Goal: Task Accomplishment & Management: Use online tool/utility

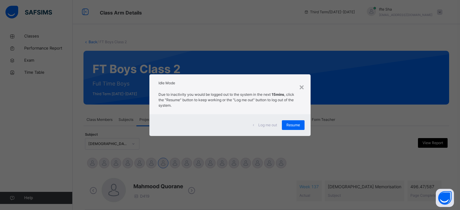
select select "****"
select select "*"
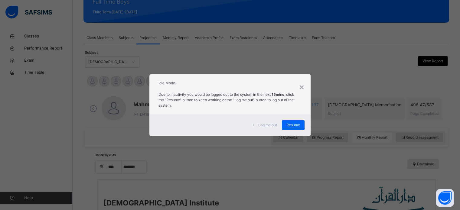
scroll to position [82, 0]
click at [262, 124] on span "Log me out" at bounding box center [268, 125] width 19 height 5
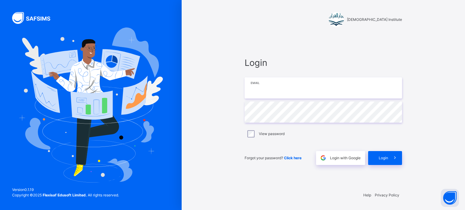
type input "**********"
click at [395, 152] on span at bounding box center [395, 158] width 14 height 14
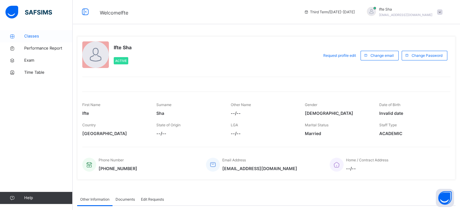
click at [47, 37] on span "Classes" at bounding box center [48, 36] width 48 height 6
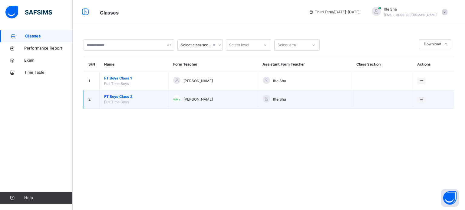
click at [114, 97] on span "FT Boys Class 2" at bounding box center [134, 96] width 60 height 5
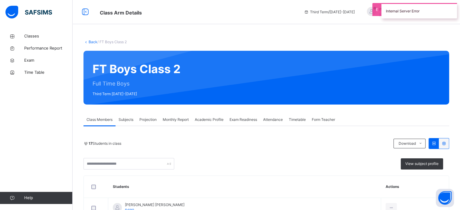
click at [158, 124] on div "Projection" at bounding box center [148, 120] width 23 height 12
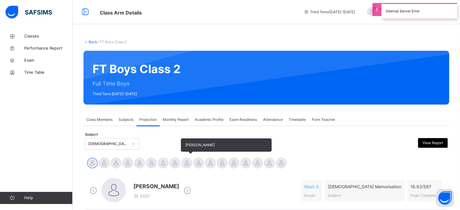
click at [187, 163] on div at bounding box center [187, 163] width 11 height 11
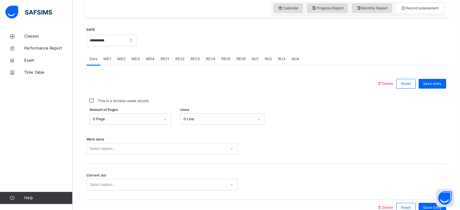
scroll to position [209, 0]
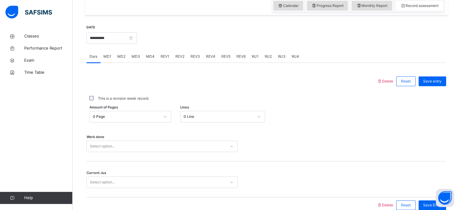
click at [139, 138] on div "Work done Select option..." at bounding box center [267, 144] width 360 height 36
click at [143, 126] on div "Amount of Pages 0 Page Lines 0 Line" at bounding box center [267, 117] width 360 height 18
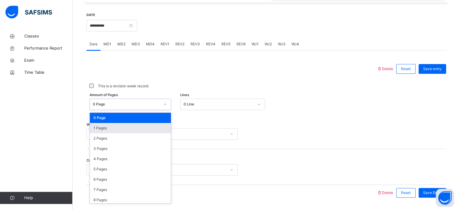
scroll to position [222, 0]
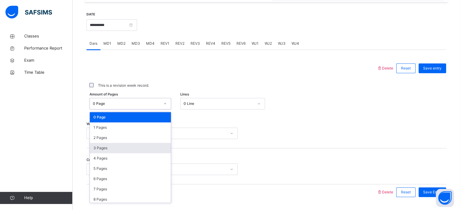
click at [139, 152] on div "3 Pages" at bounding box center [130, 148] width 81 height 10
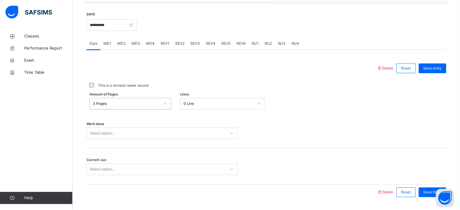
drag, startPoint x: 203, startPoint y: 110, endPoint x: 200, endPoint y: 111, distance: 3.8
click at [203, 107] on div "0 Line" at bounding box center [219, 103] width 70 height 5
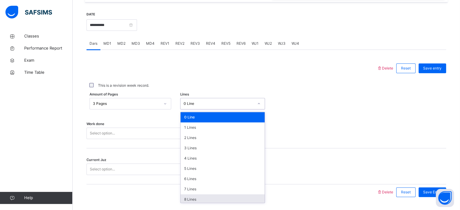
click at [197, 204] on div "8 Lines" at bounding box center [223, 200] width 84 height 10
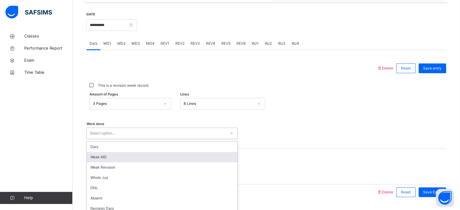
scroll to position [244, 0]
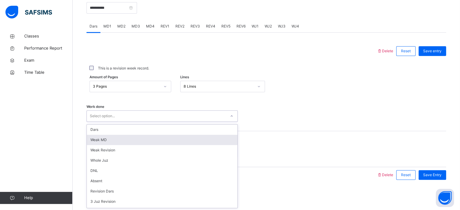
click at [163, 122] on div "option [PERSON_NAME] MD focused, 2 of 16. 16 results available. Use Up and Down…" at bounding box center [162, 116] width 151 height 12
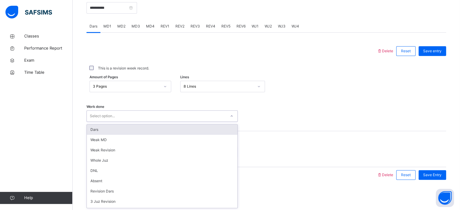
click at [179, 131] on div "Dars" at bounding box center [162, 130] width 151 height 10
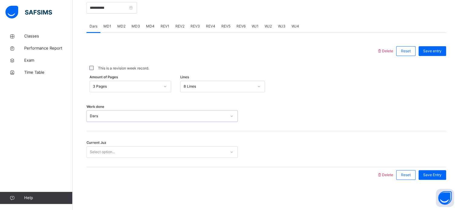
click at [153, 156] on div "Select option..." at bounding box center [156, 152] width 139 height 9
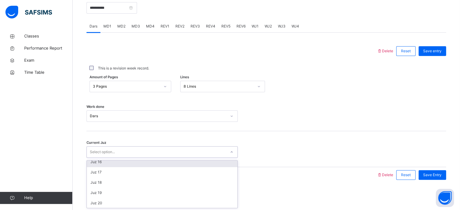
scroll to position [158, 0]
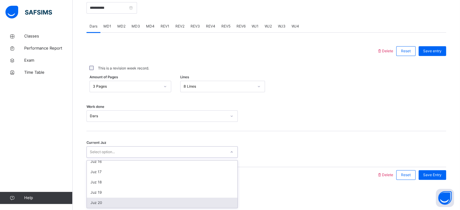
click at [140, 200] on div "Juz 20" at bounding box center [162, 203] width 151 height 10
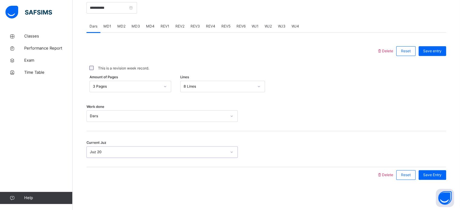
click at [442, 56] on div "Save entry" at bounding box center [431, 51] width 31 height 16
click at [442, 50] on span "Save entry" at bounding box center [433, 50] width 18 height 5
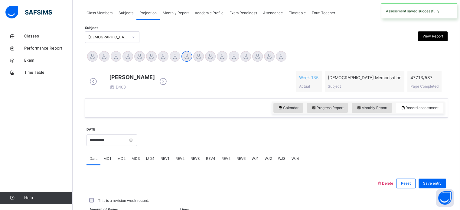
scroll to position [244, 0]
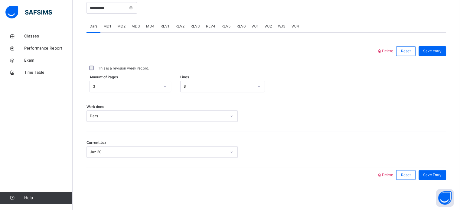
click at [155, 29] on div "MD4" at bounding box center [150, 26] width 15 height 12
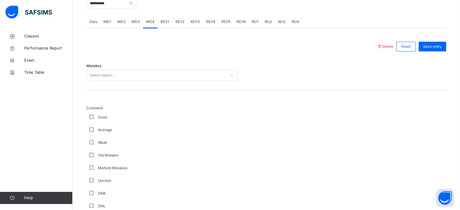
click at [144, 71] on div "Mistakes Select option..." at bounding box center [267, 72] width 360 height 36
click at [149, 87] on div "Mistakes Select option..." at bounding box center [267, 72] width 360 height 36
click at [149, 80] on div "Select option..." at bounding box center [156, 75] width 139 height 9
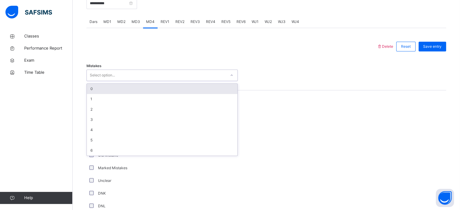
click at [116, 94] on div "0" at bounding box center [162, 89] width 151 height 10
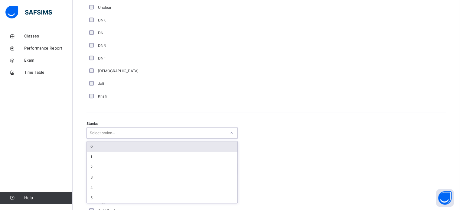
scroll to position [418, 0]
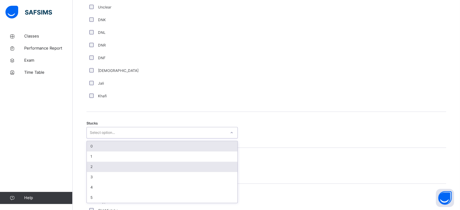
click at [88, 172] on div "2" at bounding box center [162, 167] width 151 height 10
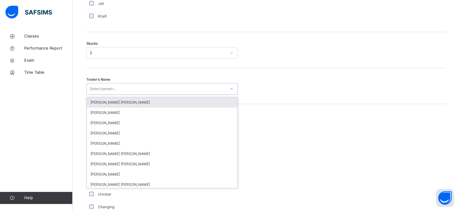
scroll to position [503, 0]
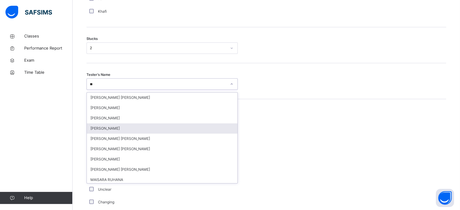
type input "***"
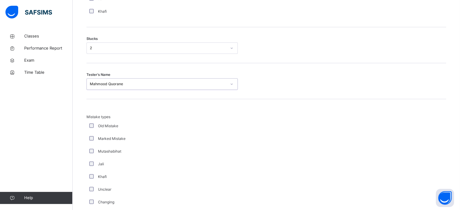
scroll to position [594, 0]
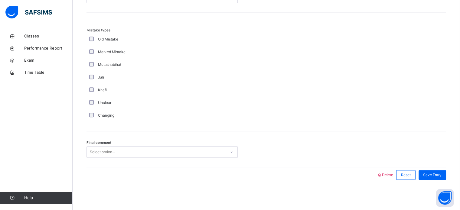
click at [90, 111] on div "Changing" at bounding box center [162, 115] width 151 height 13
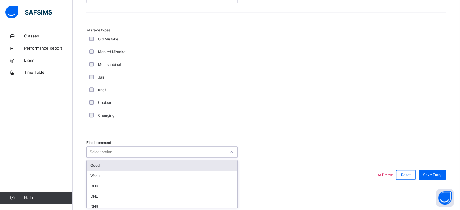
click at [107, 152] on div "Select option..." at bounding box center [102, 153] width 25 height 12
click at [108, 166] on div "Good" at bounding box center [162, 166] width 151 height 10
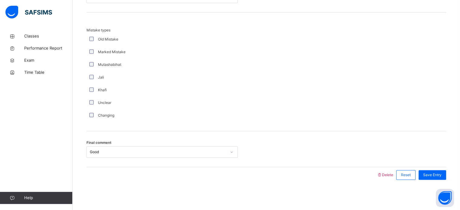
click at [433, 169] on div "Save Entry" at bounding box center [431, 175] width 31 height 16
click at [430, 180] on div "Save Entry" at bounding box center [431, 175] width 31 height 16
click at [427, 178] on div "Save Entry" at bounding box center [433, 175] width 28 height 10
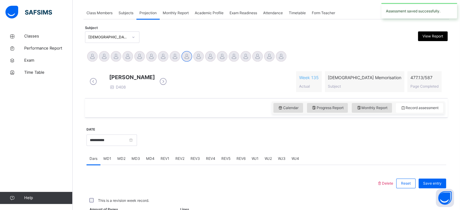
scroll to position [244, 0]
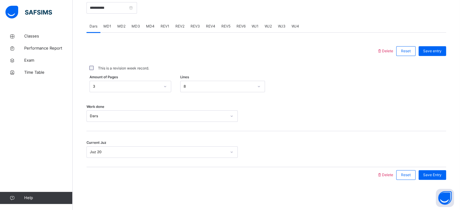
click at [105, 30] on div "MD1" at bounding box center [108, 26] width 14 height 12
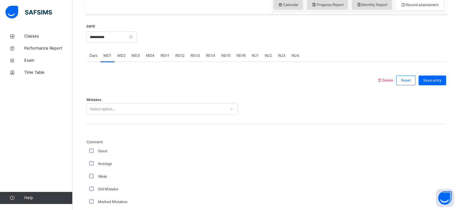
scroll to position [206, 0]
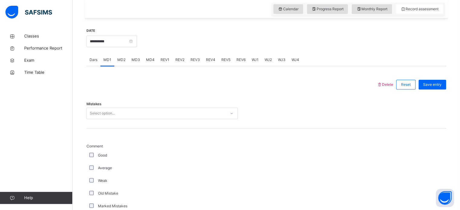
click at [100, 117] on div "Select option..." at bounding box center [102, 114] width 25 height 12
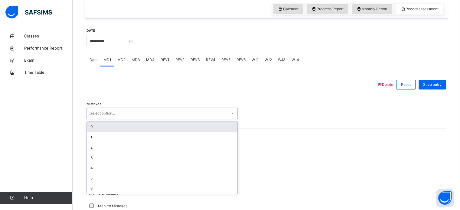
click at [94, 132] on div "0" at bounding box center [162, 127] width 151 height 10
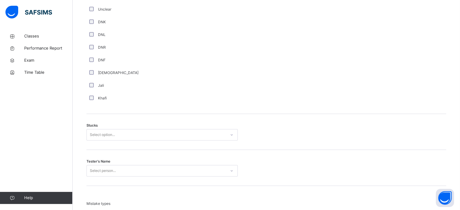
scroll to position [418, 0]
drag, startPoint x: 94, startPoint y: 138, endPoint x: 96, endPoint y: 141, distance: 3.5
click at [94, 139] on div "Select option..." at bounding box center [102, 134] width 25 height 12
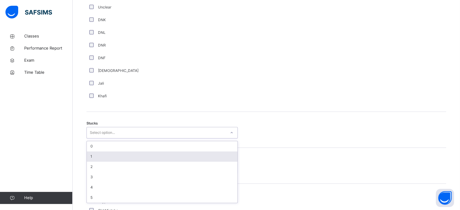
click at [101, 160] on div "1" at bounding box center [162, 157] width 151 height 10
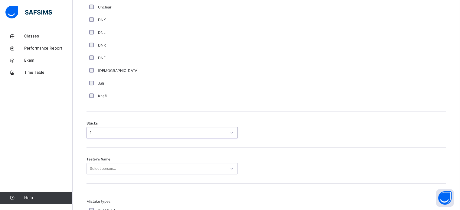
click at [104, 170] on div "Select person..." at bounding box center [162, 169] width 151 height 12
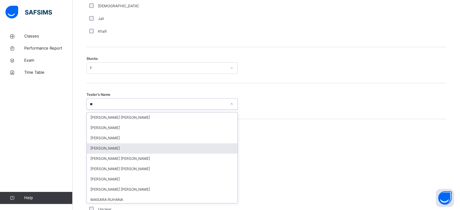
type input "***"
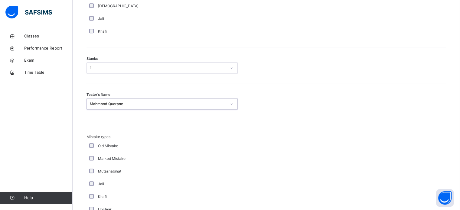
scroll to position [594, 0]
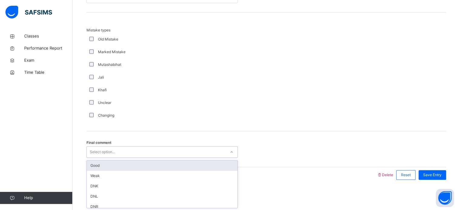
click at [119, 149] on div "Select option..." at bounding box center [156, 152] width 139 height 9
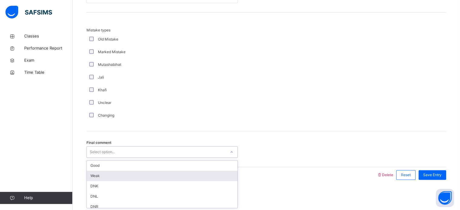
click at [113, 172] on div "Weak" at bounding box center [162, 176] width 151 height 10
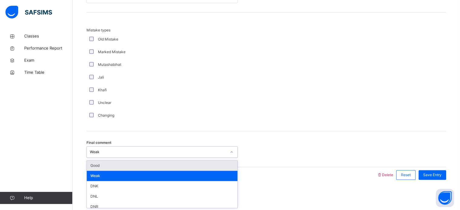
click at [105, 155] on div "Weak" at bounding box center [162, 153] width 151 height 12
click at [105, 162] on div "Final comment option Weak, selected. option Good focused, 1 of 6. 6 results ava…" at bounding box center [267, 149] width 360 height 36
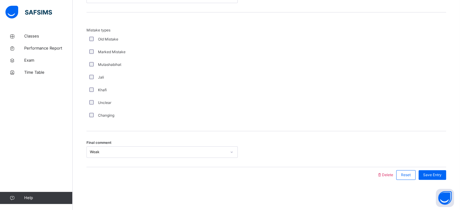
click at [107, 155] on div "Weak" at bounding box center [162, 153] width 151 height 12
drag, startPoint x: 107, startPoint y: 154, endPoint x: 108, endPoint y: 162, distance: 7.6
click at [108, 160] on div "Final comment option Weak, selected. 0 results available. Select is focused ,ty…" at bounding box center [267, 149] width 360 height 36
drag, startPoint x: 107, startPoint y: 162, endPoint x: 107, endPoint y: 154, distance: 8.2
click at [107, 159] on div "Final comment option Weak, selected. 0 results available. Select is focused ,ty…" at bounding box center [267, 149] width 360 height 36
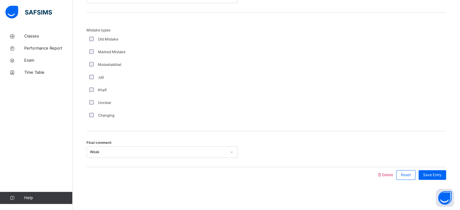
click at [107, 154] on div "Weak" at bounding box center [158, 152] width 137 height 5
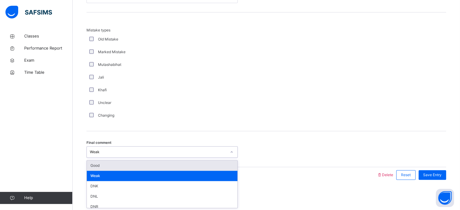
click at [105, 166] on div "Good" at bounding box center [162, 166] width 151 height 10
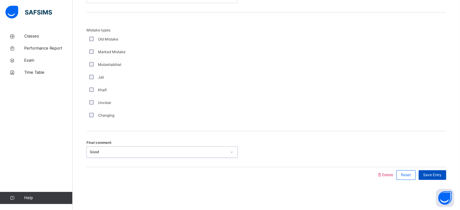
click at [439, 176] on span "Save Entry" at bounding box center [433, 175] width 18 height 5
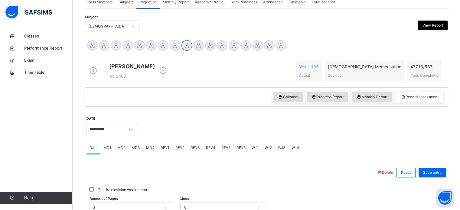
scroll to position [118, 0]
click at [106, 135] on input "**********" at bounding box center [112, 130] width 51 height 12
click at [235, 174] on div at bounding box center [232, 173] width 285 height 16
click at [121, 135] on input "**********" at bounding box center [112, 130] width 51 height 12
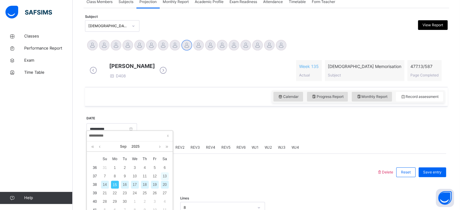
click at [163, 173] on div "13" at bounding box center [165, 177] width 8 height 8
type input "**********"
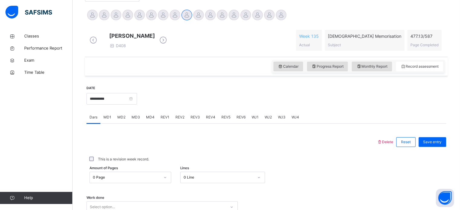
scroll to position [149, 0]
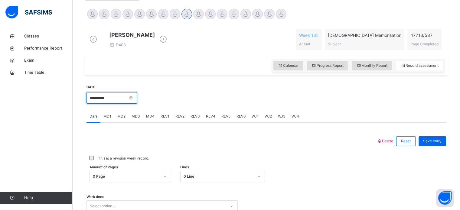
click at [101, 104] on input "**********" at bounding box center [112, 98] width 51 height 12
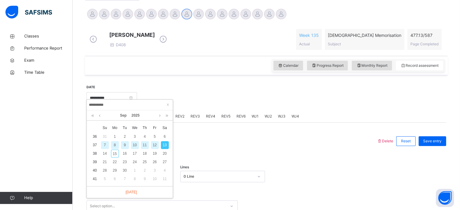
click at [101, 105] on input "**********" at bounding box center [130, 105] width 82 height 7
click at [205, 160] on div "This is a revision week record." at bounding box center [267, 158] width 360 height 13
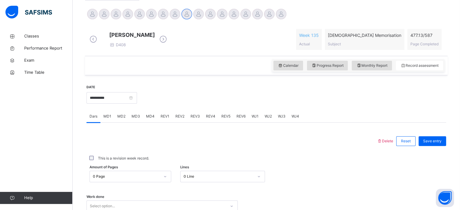
click at [155, 156] on div "This is a revision week record." at bounding box center [267, 158] width 360 height 19
drag, startPoint x: 148, startPoint y: 155, endPoint x: 160, endPoint y: 155, distance: 12.7
click at [160, 155] on div "This is a revision week record." at bounding box center [267, 158] width 360 height 19
click at [137, 104] on input "**********" at bounding box center [112, 98] width 51 height 12
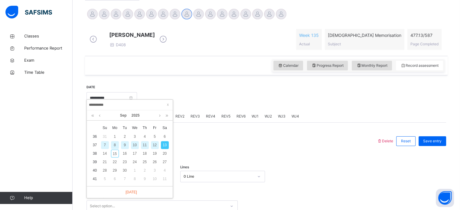
click at [246, 168] on div "This is a revision week record." at bounding box center [267, 158] width 360 height 19
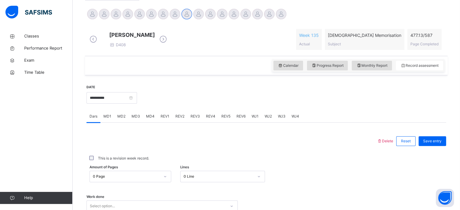
click at [105, 119] on span "MD1" at bounding box center [108, 116] width 8 height 5
click at [117, 157] on div "Mistakes Select option..." at bounding box center [267, 167] width 360 height 36
